Goal: Transaction & Acquisition: Book appointment/travel/reservation

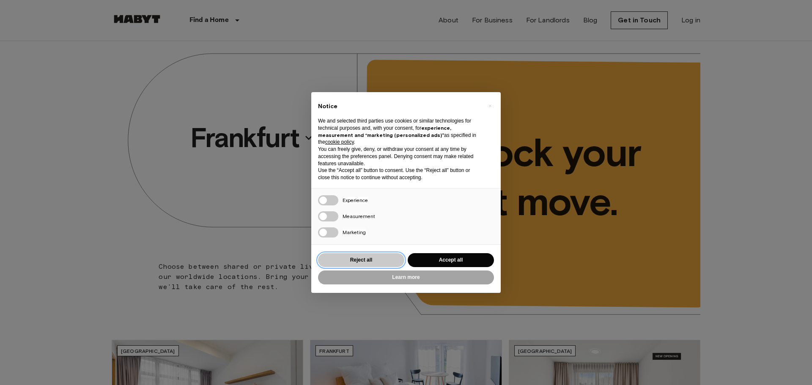
click at [364, 258] on button "Reject all" at bounding box center [361, 260] width 86 height 14
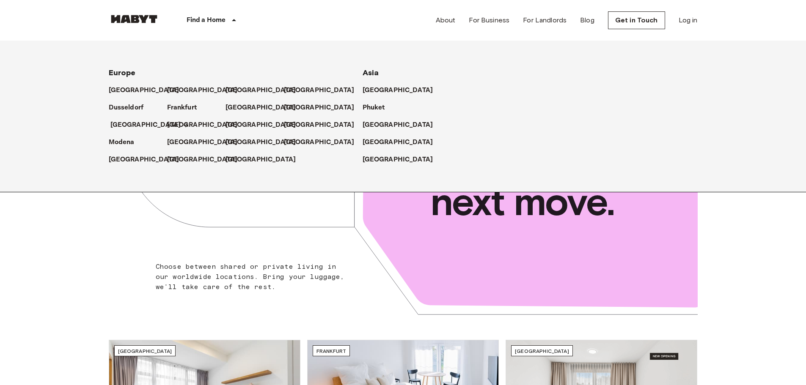
click at [125, 124] on p "[GEOGRAPHIC_DATA]" at bounding box center [145, 125] width 71 height 10
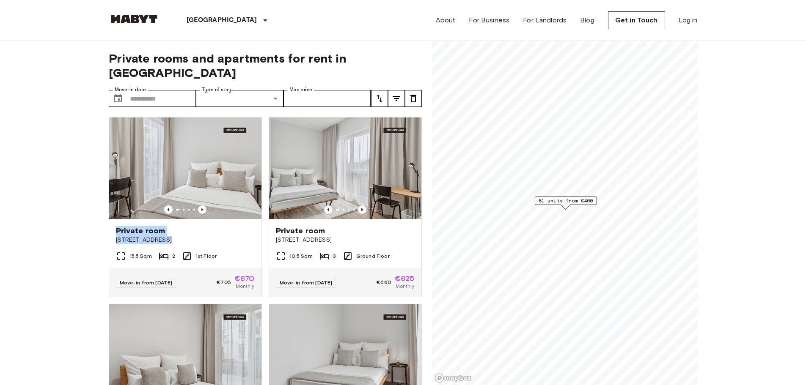
drag, startPoint x: 92, startPoint y: 242, endPoint x: 68, endPoint y: 172, distance: 73.3
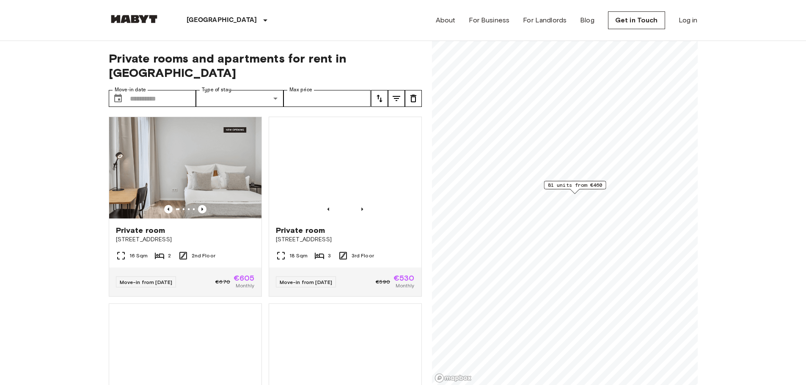
scroll to position [381, 0]
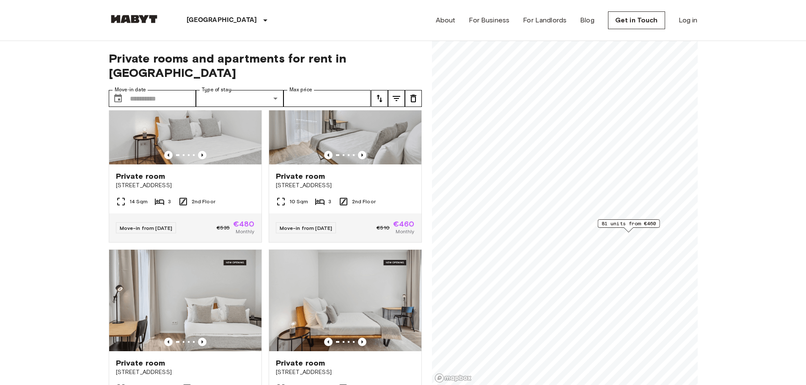
scroll to position [2535, 0]
